Goal: Find specific page/section: Find specific page/section

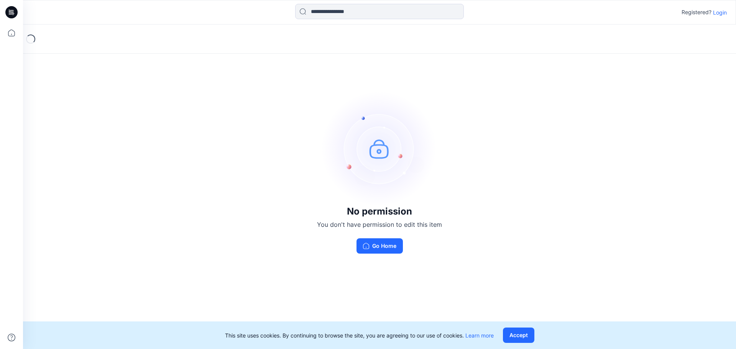
click at [723, 15] on p "Login" at bounding box center [720, 12] width 14 height 8
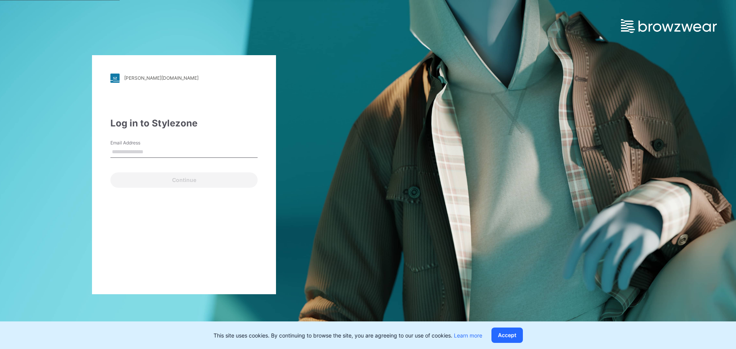
type input "**********"
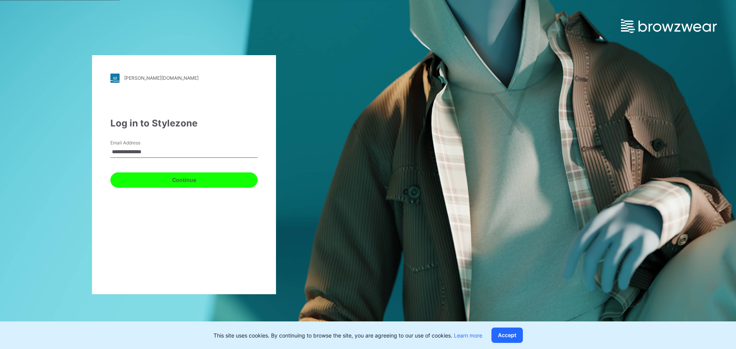
click at [163, 176] on button "Continue" at bounding box center [183, 180] width 147 height 15
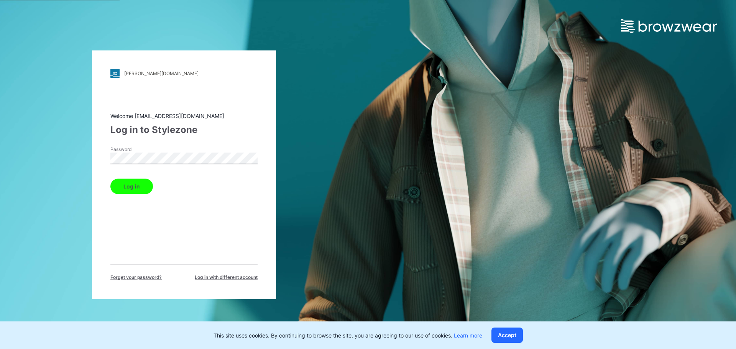
click at [132, 184] on button "Log in" at bounding box center [131, 186] width 43 height 15
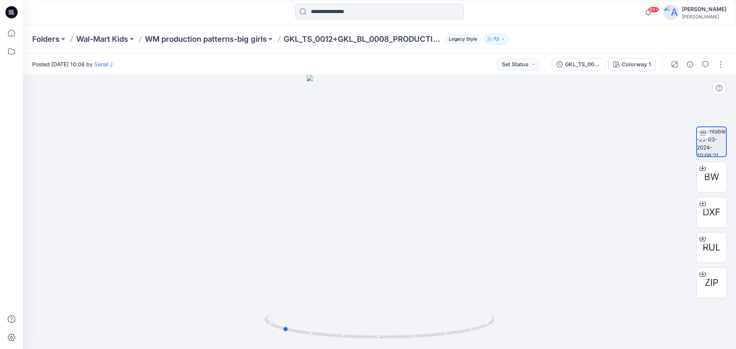
drag, startPoint x: 438, startPoint y: 317, endPoint x: 344, endPoint y: 309, distance: 94.7
click at [344, 309] on div at bounding box center [379, 212] width 713 height 274
drag, startPoint x: 236, startPoint y: 224, endPoint x: 47, endPoint y: 250, distance: 191.3
click at [236, 224] on div at bounding box center [379, 212] width 713 height 274
click at [313, 11] on input at bounding box center [379, 11] width 169 height 15
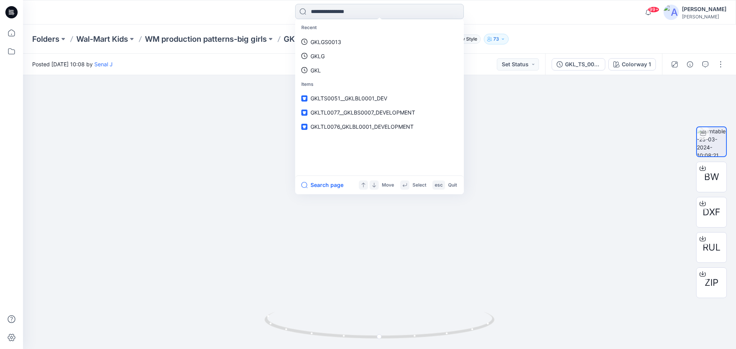
click at [322, 13] on input at bounding box center [379, 11] width 169 height 15
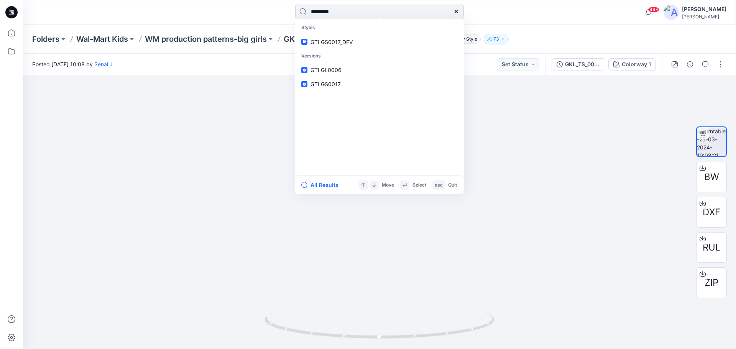
type input "*********"
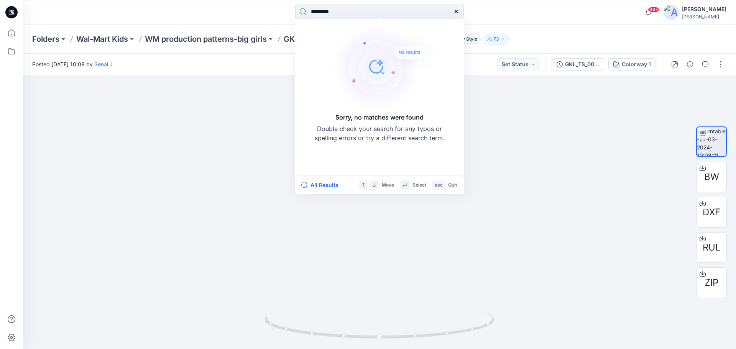
drag, startPoint x: 321, startPoint y: 13, endPoint x: -276, endPoint y: 136, distance: 609.1
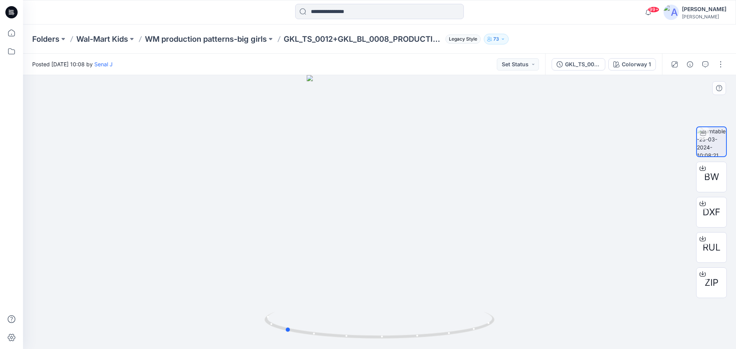
drag, startPoint x: 423, startPoint y: 249, endPoint x: 331, endPoint y: 248, distance: 92.8
click at [330, 248] on div at bounding box center [379, 212] width 713 height 274
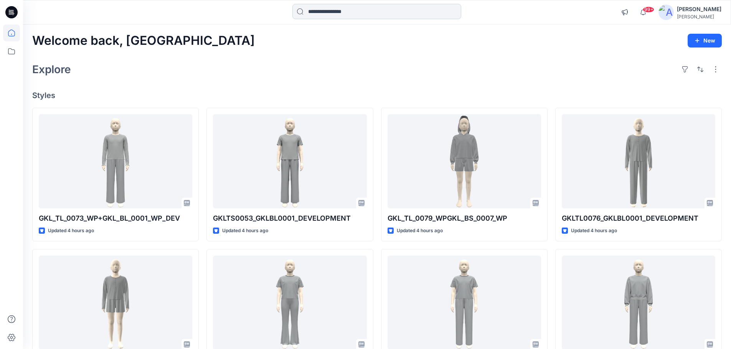
click at [328, 14] on input at bounding box center [376, 11] width 169 height 15
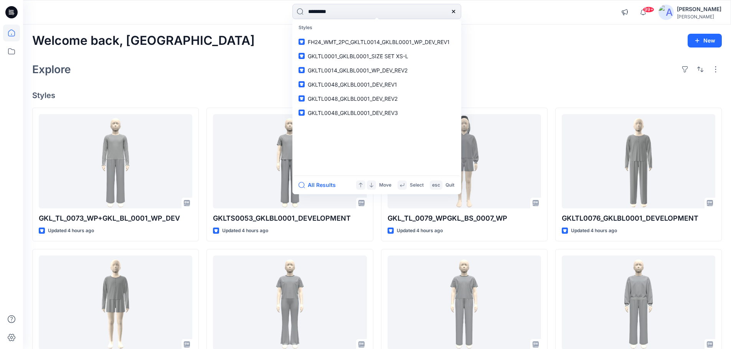
type input "*********"
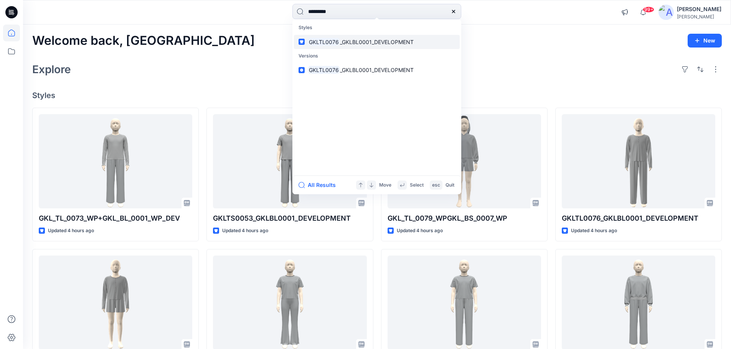
click at [340, 43] on span "_GKLBL0001_DEVELOPMENT" at bounding box center [377, 42] width 74 height 7
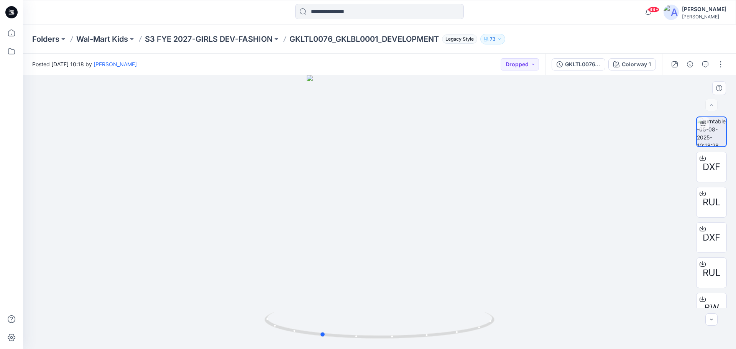
drag, startPoint x: 443, startPoint y: 223, endPoint x: 409, endPoint y: 228, distance: 34.4
click at [386, 224] on div at bounding box center [379, 212] width 713 height 274
drag, startPoint x: 472, startPoint y: 244, endPoint x: 436, endPoint y: 240, distance: 36.3
click at [410, 237] on div at bounding box center [379, 212] width 713 height 274
click at [422, 241] on div at bounding box center [379, 212] width 713 height 274
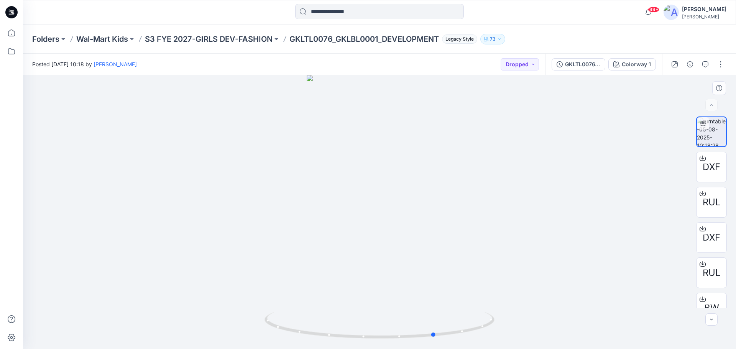
drag, startPoint x: 397, startPoint y: 239, endPoint x: 453, endPoint y: 239, distance: 56.4
click at [369, 239] on div at bounding box center [379, 212] width 713 height 274
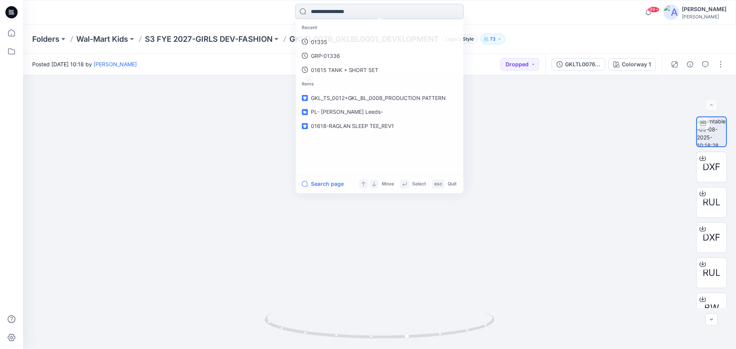
click at [341, 15] on input at bounding box center [379, 11] width 169 height 15
click at [321, 38] on p "GKLTL0076" at bounding box center [326, 42] width 30 height 8
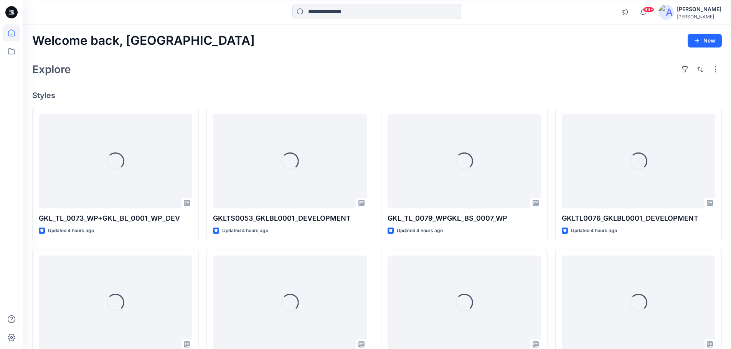
drag, startPoint x: 323, startPoint y: 0, endPoint x: 330, endPoint y: 8, distance: 9.8
type textarea "*"
click at [325, 1] on div "99+ Notifications [PERSON_NAME] shared GRP-01539 SPLIT NECK SLEEPSHIRT_DEVELOPM…" at bounding box center [377, 12] width 708 height 25
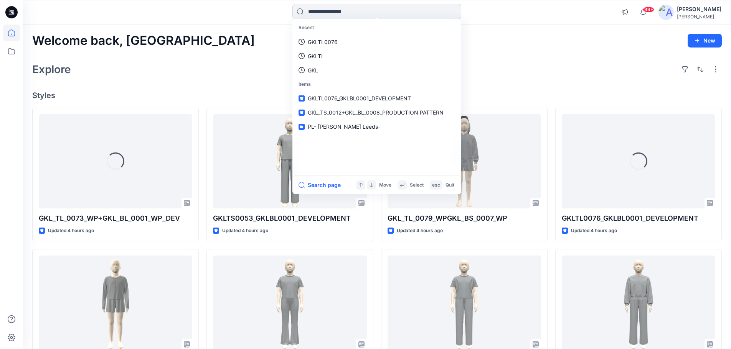
click at [330, 8] on input at bounding box center [376, 11] width 169 height 15
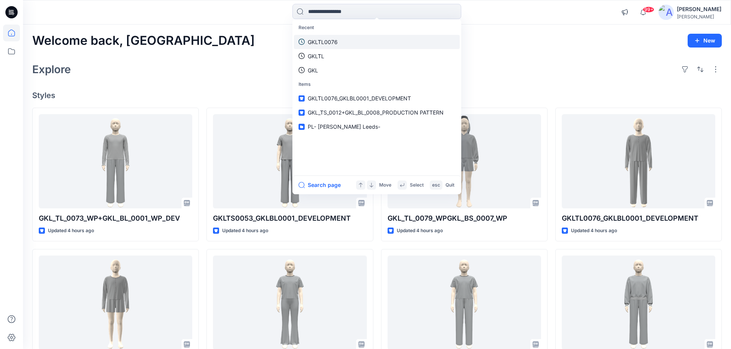
click at [327, 45] on p "GKLTL0076" at bounding box center [323, 42] width 30 height 8
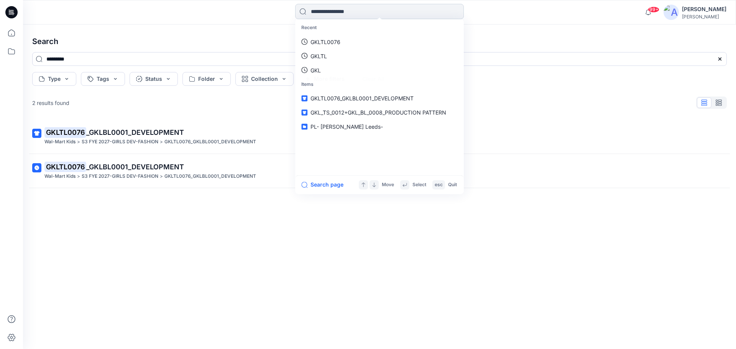
click at [351, 15] on input at bounding box center [379, 11] width 169 height 15
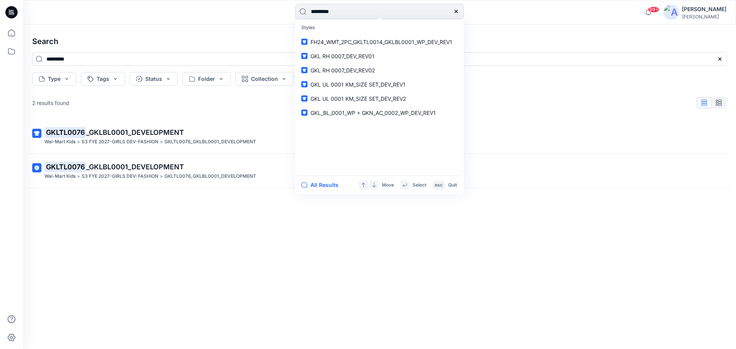
type input "*********"
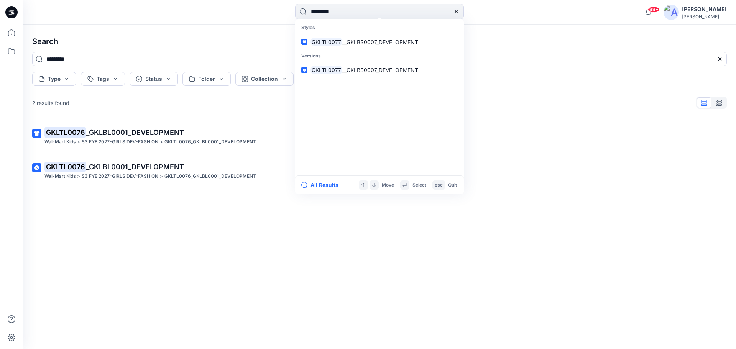
click at [367, 49] on p "Versions" at bounding box center [380, 56] width 166 height 14
click at [365, 41] on span "__GKLBS0007_DEVELOPMENT" at bounding box center [381, 42] width 76 height 7
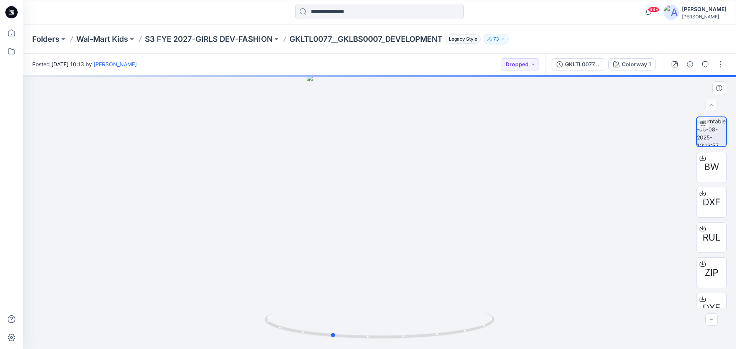
drag, startPoint x: 451, startPoint y: 237, endPoint x: 409, endPoint y: 232, distance: 43.3
click at [397, 229] on div at bounding box center [379, 212] width 713 height 274
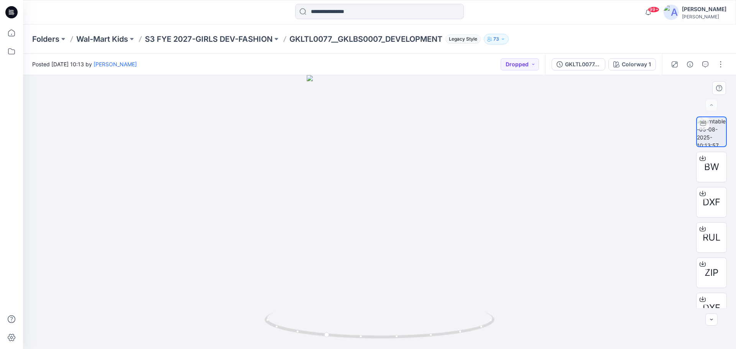
drag, startPoint x: 525, startPoint y: 258, endPoint x: 583, endPoint y: 255, distance: 58.0
click at [537, 257] on div at bounding box center [379, 212] width 713 height 274
click at [710, 320] on icon "button" at bounding box center [712, 320] width 6 height 6
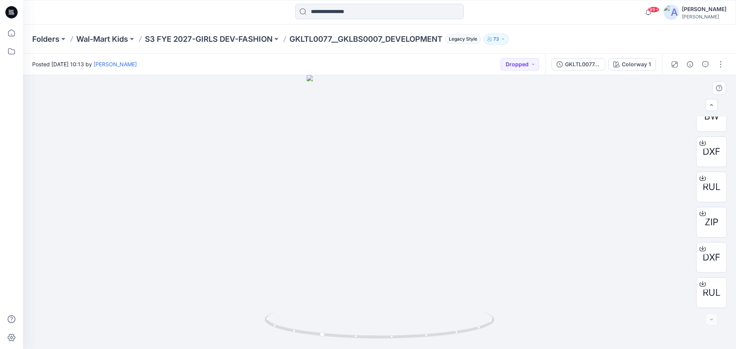
click at [710, 320] on div at bounding box center [712, 320] width 12 height 12
click at [709, 318] on div at bounding box center [712, 320] width 12 height 12
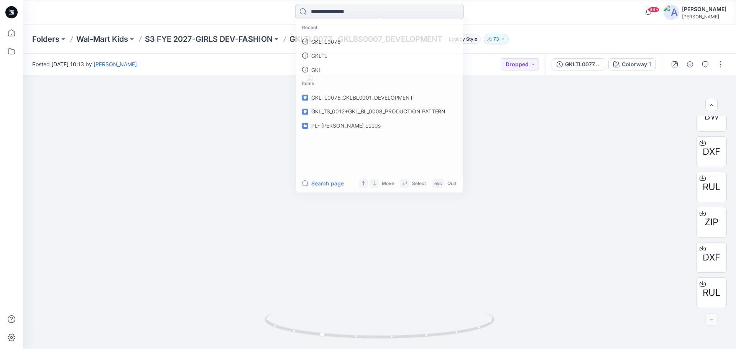
click at [326, 12] on input at bounding box center [379, 11] width 169 height 15
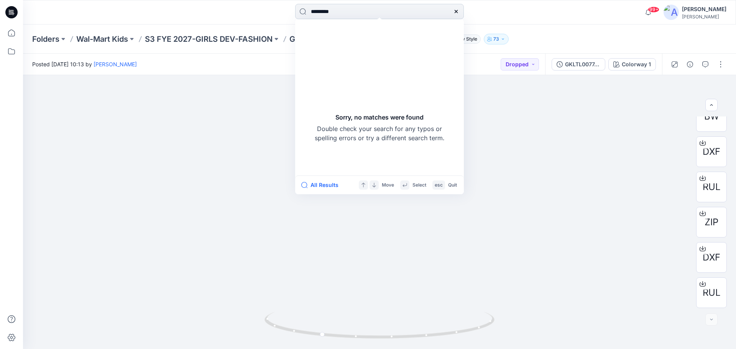
click at [327, 13] on input "*********" at bounding box center [379, 11] width 169 height 15
type input "*********"
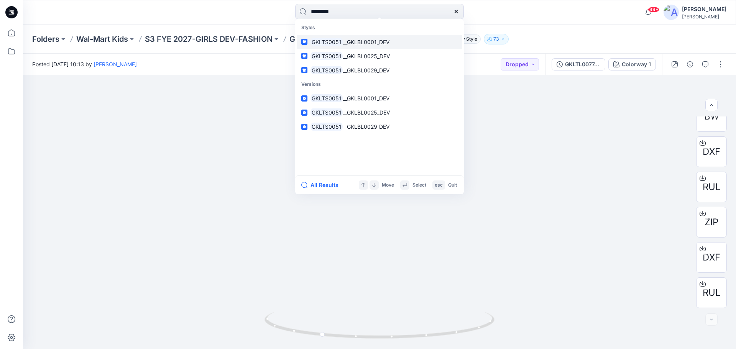
click at [328, 47] on link "GKLTS0051 __GKLBL0001_DEV" at bounding box center [380, 42] width 166 height 14
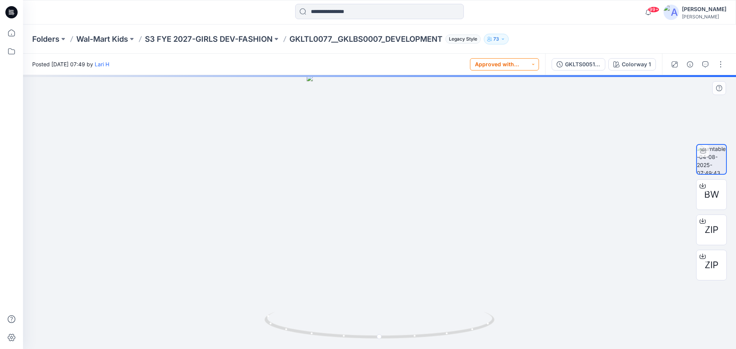
click at [534, 68] on button "Approved with corrections" at bounding box center [504, 64] width 69 height 12
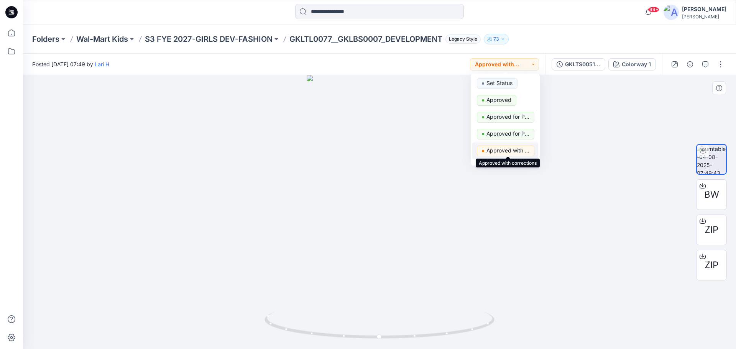
click at [526, 153] on p "Approved with corrections" at bounding box center [508, 151] width 43 height 10
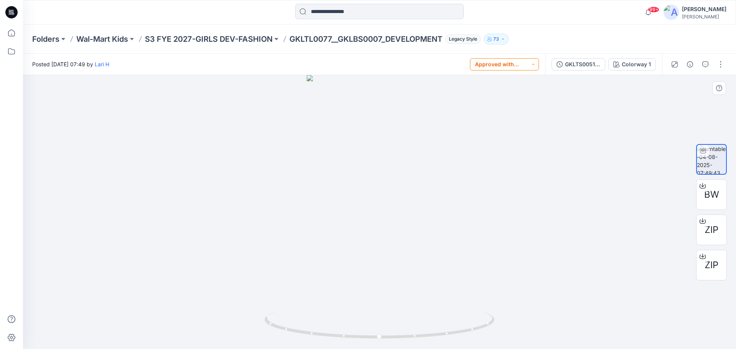
click at [532, 64] on button "Approved with corrections" at bounding box center [504, 64] width 69 height 12
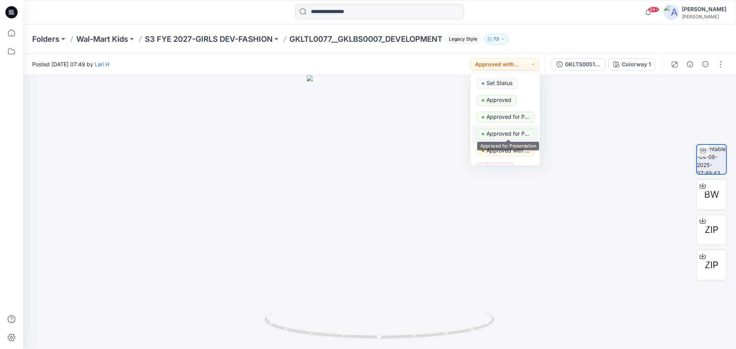
click at [530, 135] on span "Approved for Presentation" at bounding box center [506, 134] width 58 height 11
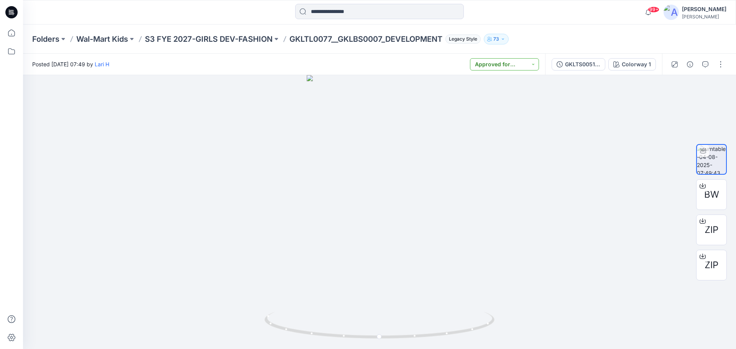
click at [539, 67] on button "Approved for Presentation" at bounding box center [504, 64] width 69 height 12
click at [445, 215] on div at bounding box center [379, 212] width 713 height 274
drag, startPoint x: 398, startPoint y: 211, endPoint x: 312, endPoint y: 206, distance: 86.5
click at [318, 206] on div at bounding box center [379, 212] width 713 height 274
drag, startPoint x: 365, startPoint y: 234, endPoint x: 347, endPoint y: 215, distance: 25.8
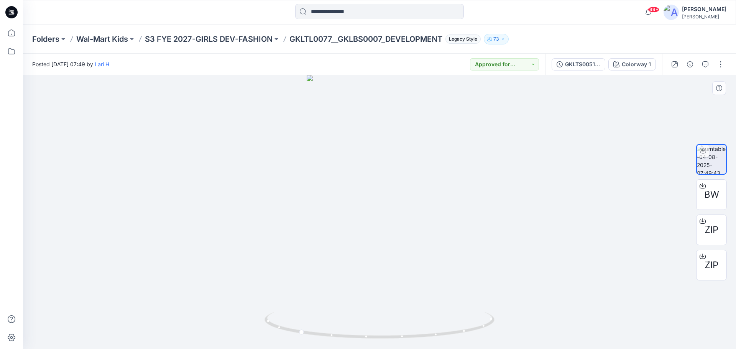
click at [341, 221] on div at bounding box center [379, 212] width 713 height 274
click at [539, 64] on button "Approved for Presentation" at bounding box center [504, 64] width 69 height 12
click at [485, 84] on span "Set Status" at bounding box center [497, 83] width 41 height 11
click at [538, 70] on button "Set Status" at bounding box center [518, 64] width 42 height 12
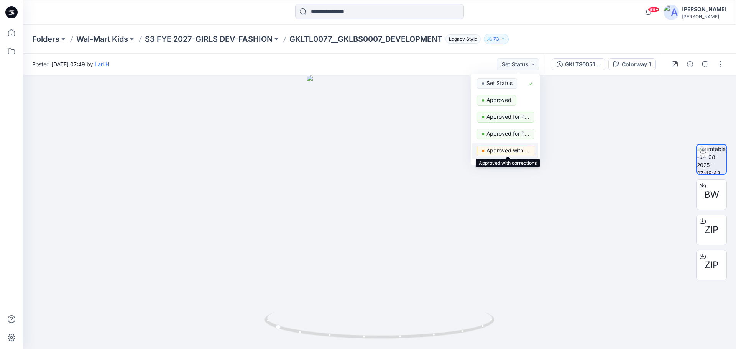
click at [523, 155] on p "Approved with corrections" at bounding box center [508, 151] width 43 height 10
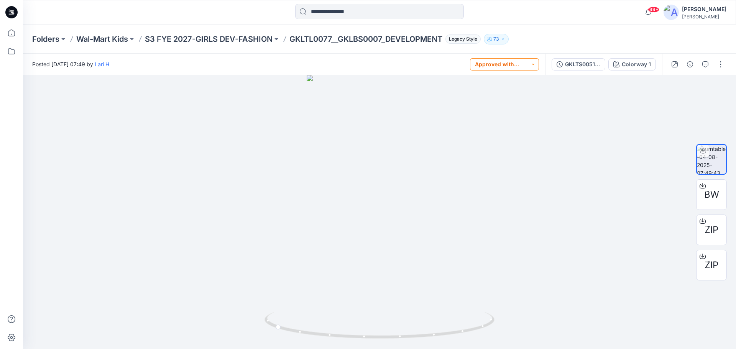
click at [539, 64] on button "Approved with corrections" at bounding box center [504, 64] width 69 height 12
drag, startPoint x: 592, startPoint y: 115, endPoint x: 552, endPoint y: 127, distance: 41.4
click at [555, 127] on div at bounding box center [379, 212] width 713 height 274
drag, startPoint x: 521, startPoint y: 141, endPoint x: 514, endPoint y: 148, distance: 9.8
drag, startPoint x: 514, startPoint y: 148, endPoint x: 493, endPoint y: 126, distance: 30.4
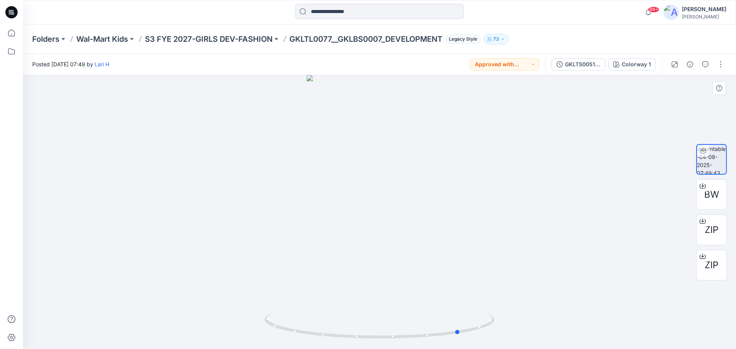
click at [487, 134] on div at bounding box center [379, 212] width 713 height 274
click at [536, 71] on div "Posted [DATE] 07:49 by [PERSON_NAME] Approved with corrections" at bounding box center [284, 64] width 522 height 21
click at [538, 68] on button "Approved with corrections" at bounding box center [504, 64] width 69 height 12
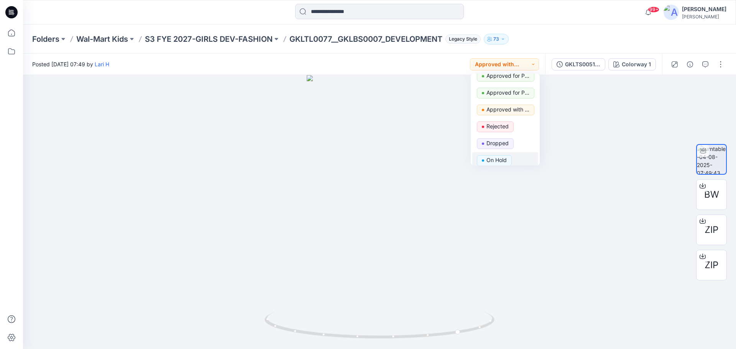
scroll to position [63, 0]
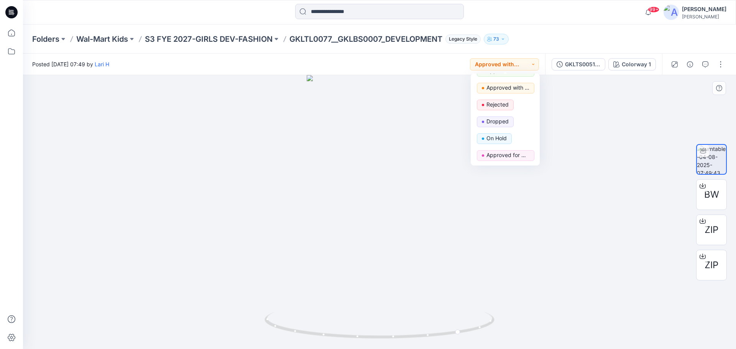
drag, startPoint x: 460, startPoint y: 201, endPoint x: 465, endPoint y: 201, distance: 5.4
click at [463, 208] on div at bounding box center [379, 212] width 713 height 274
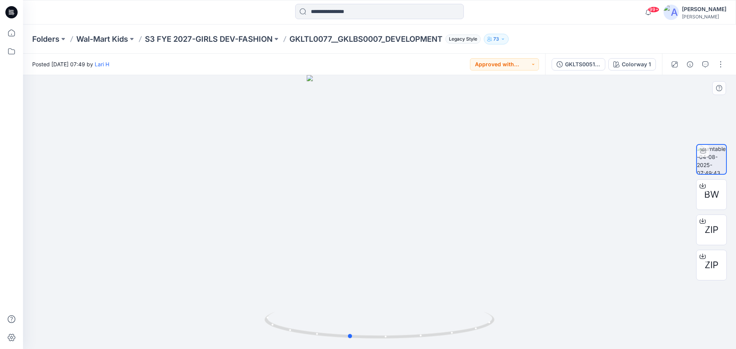
drag, startPoint x: 398, startPoint y: 193, endPoint x: 348, endPoint y: 193, distance: 49.9
click at [348, 193] on div at bounding box center [379, 212] width 713 height 274
click at [536, 63] on button "Approved with corrections" at bounding box center [504, 64] width 69 height 12
click at [483, 201] on div at bounding box center [379, 212] width 713 height 274
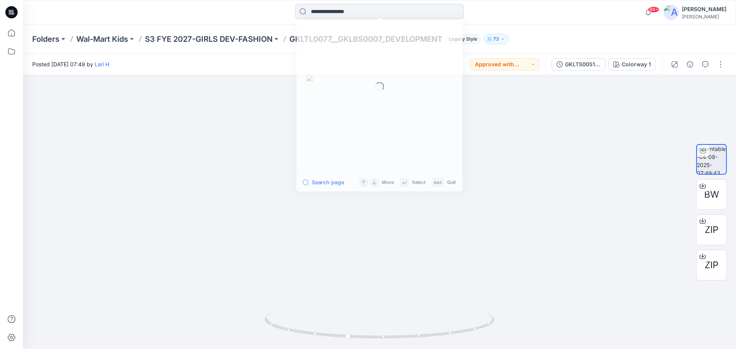
click at [330, 15] on input at bounding box center [379, 11] width 169 height 15
type input "*********"
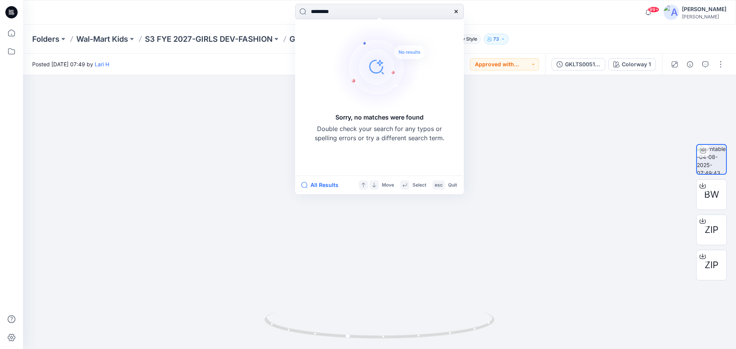
click at [459, 14] on icon at bounding box center [456, 11] width 6 height 6
